Goal: Find specific page/section: Find specific page/section

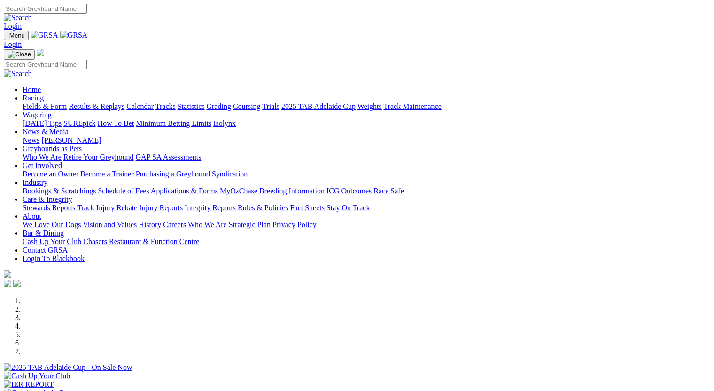
click at [36, 102] on link "Fields & Form" at bounding box center [45, 106] width 44 height 8
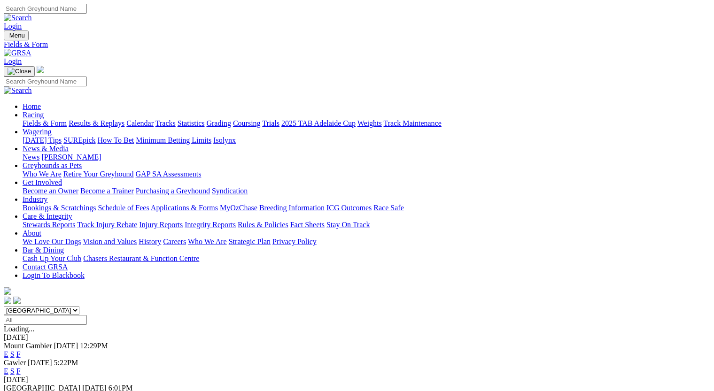
click at [21, 350] on link "F" at bounding box center [18, 354] width 4 height 8
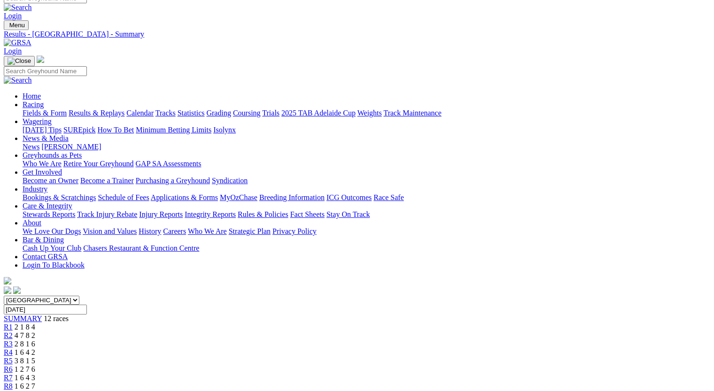
scroll to position [6, 0]
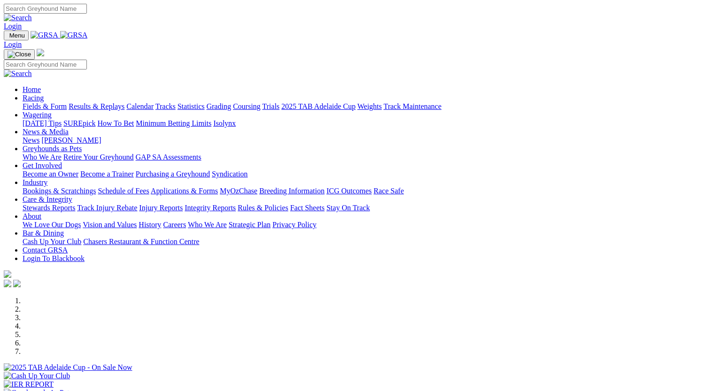
click at [30, 102] on link "Fields & Form" at bounding box center [45, 106] width 44 height 8
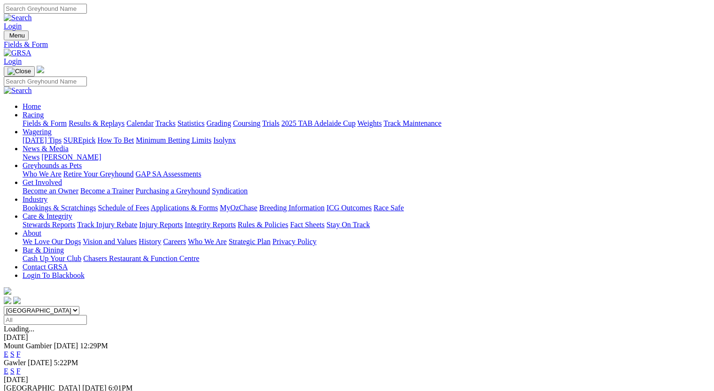
click at [21, 350] on link "F" at bounding box center [18, 354] width 4 height 8
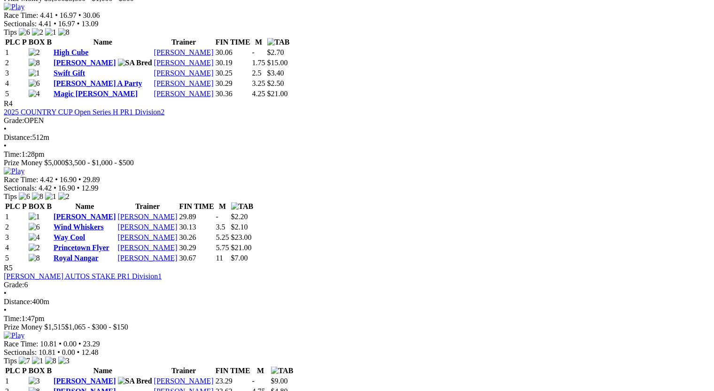
scroll to position [925, 0]
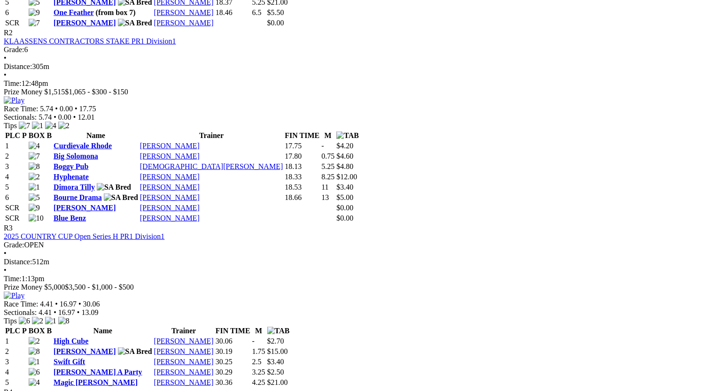
scroll to position [632, 0]
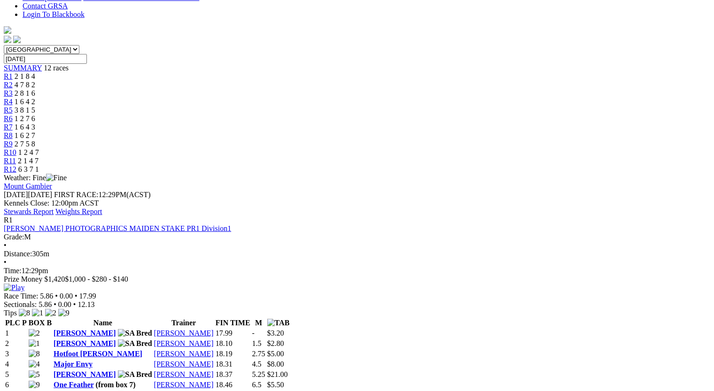
scroll to position [0, 0]
